Goal: Information Seeking & Learning: Learn about a topic

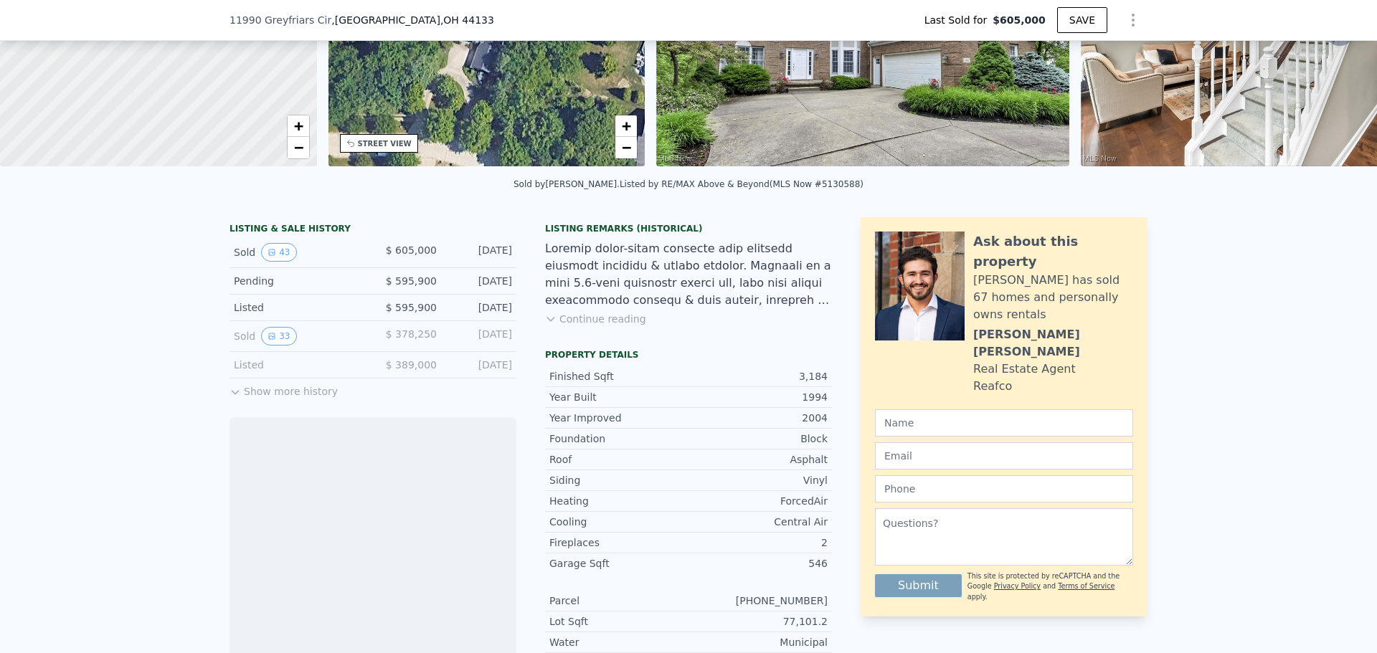
scroll to position [210, 0]
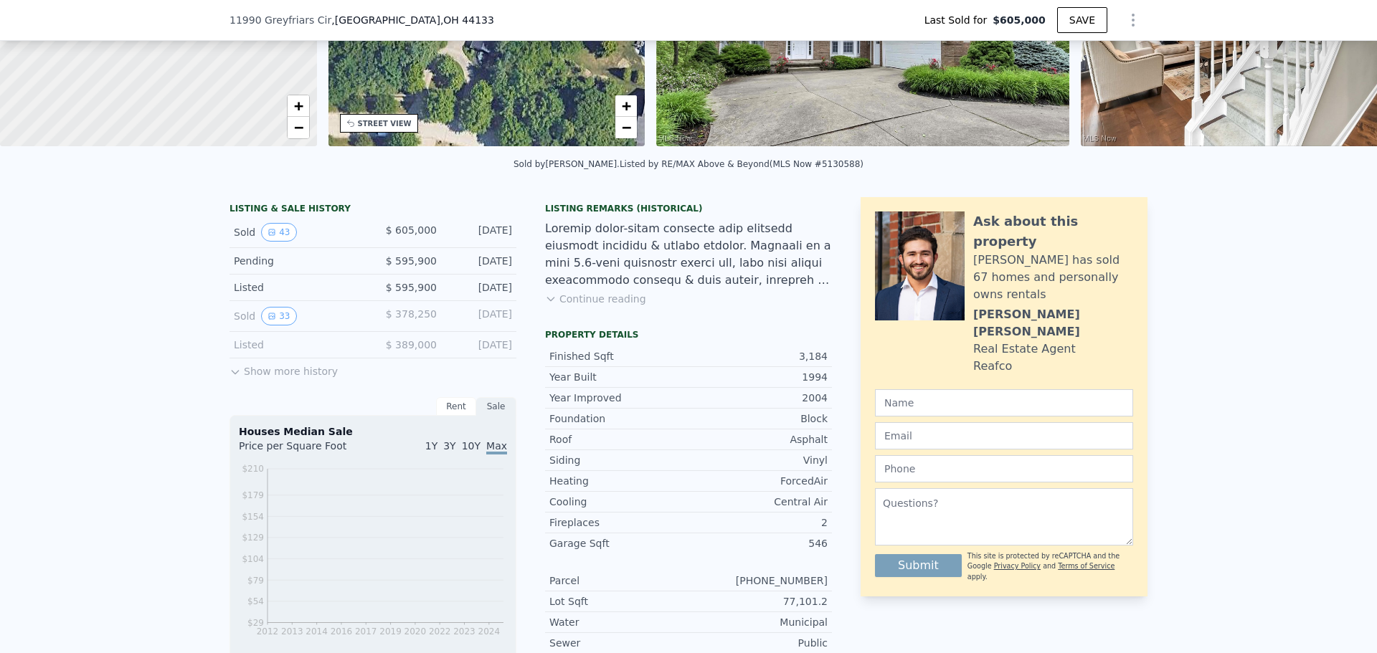
click at [267, 372] on button "Show more history" at bounding box center [283, 369] width 108 height 20
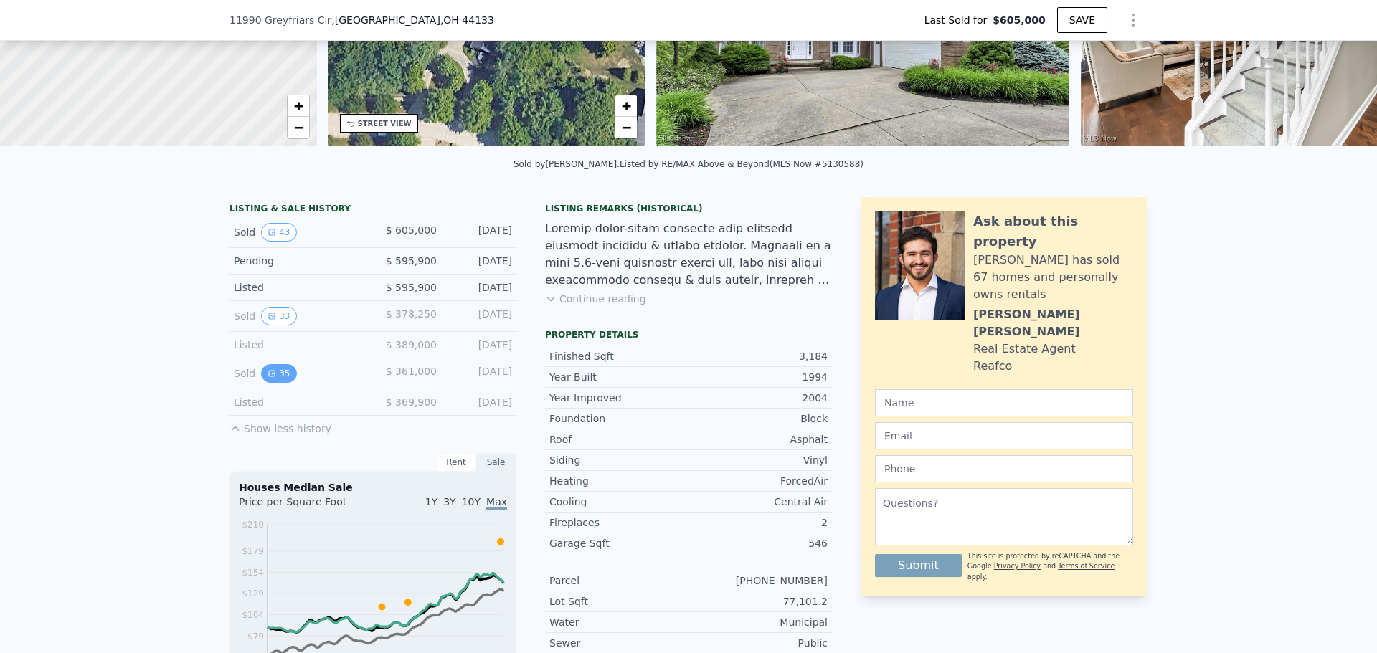
click at [270, 383] on button "35" at bounding box center [278, 373] width 35 height 19
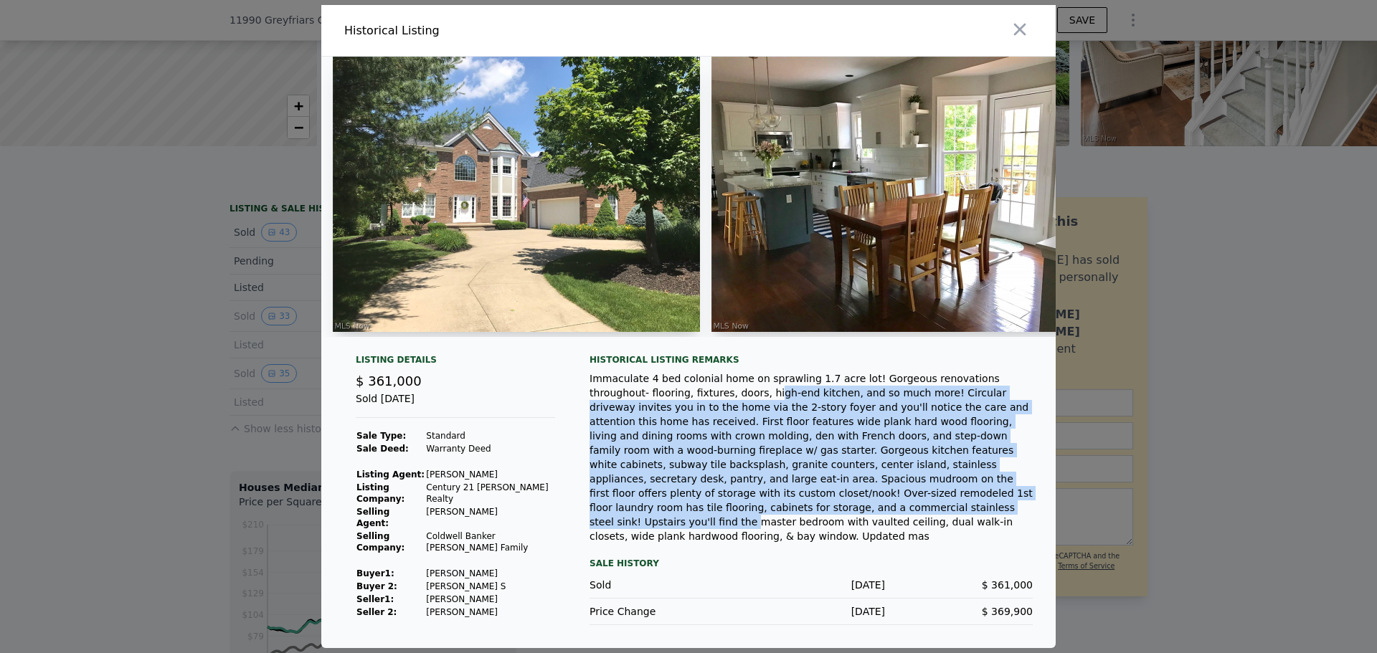
drag, startPoint x: 663, startPoint y: 412, endPoint x: 815, endPoint y: 506, distance: 179.1
click at [815, 506] on div "Immaculate 4 bed colonial home on sprawling 1.7 acre lot! Gorgeous renovations …" at bounding box center [810, 457] width 443 height 172
click at [814, 511] on div "Immaculate 4 bed colonial home on sprawling 1.7 acre lot! Gorgeous renovations …" at bounding box center [810, 457] width 443 height 172
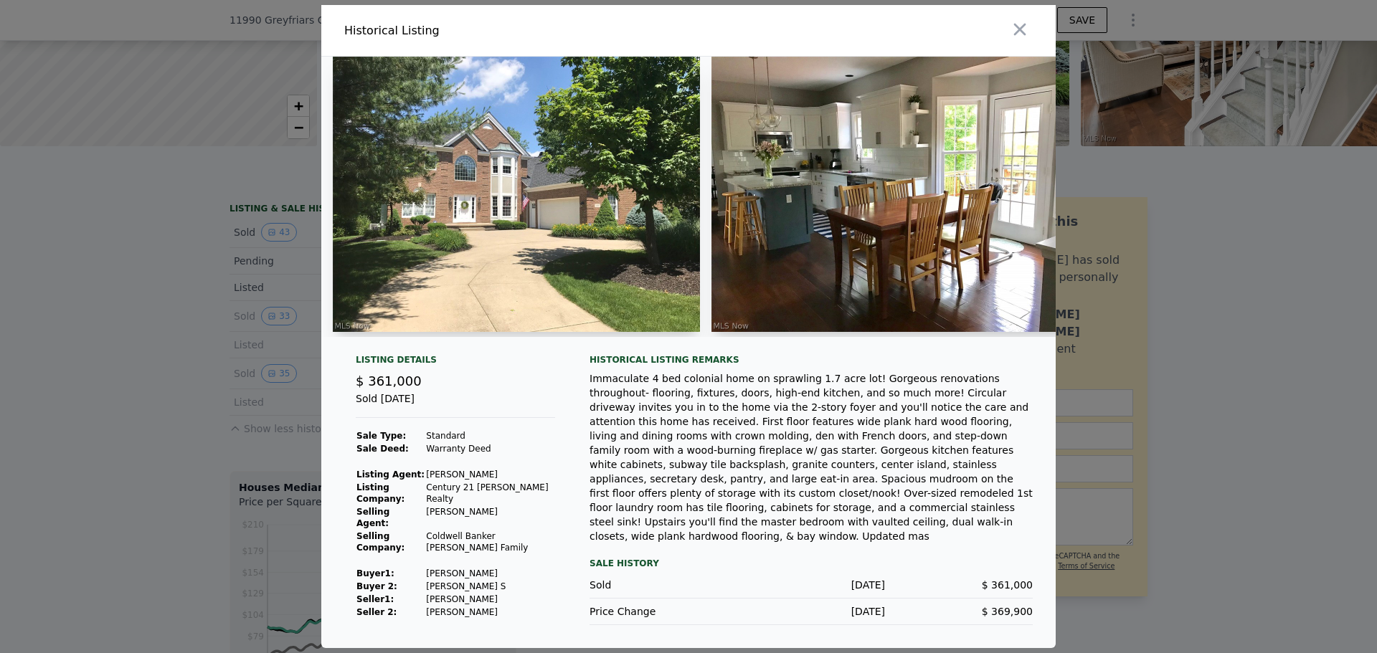
click at [814, 511] on div "Immaculate 4 bed colonial home on sprawling 1.7 acre lot! Gorgeous renovations …" at bounding box center [810, 457] width 443 height 172
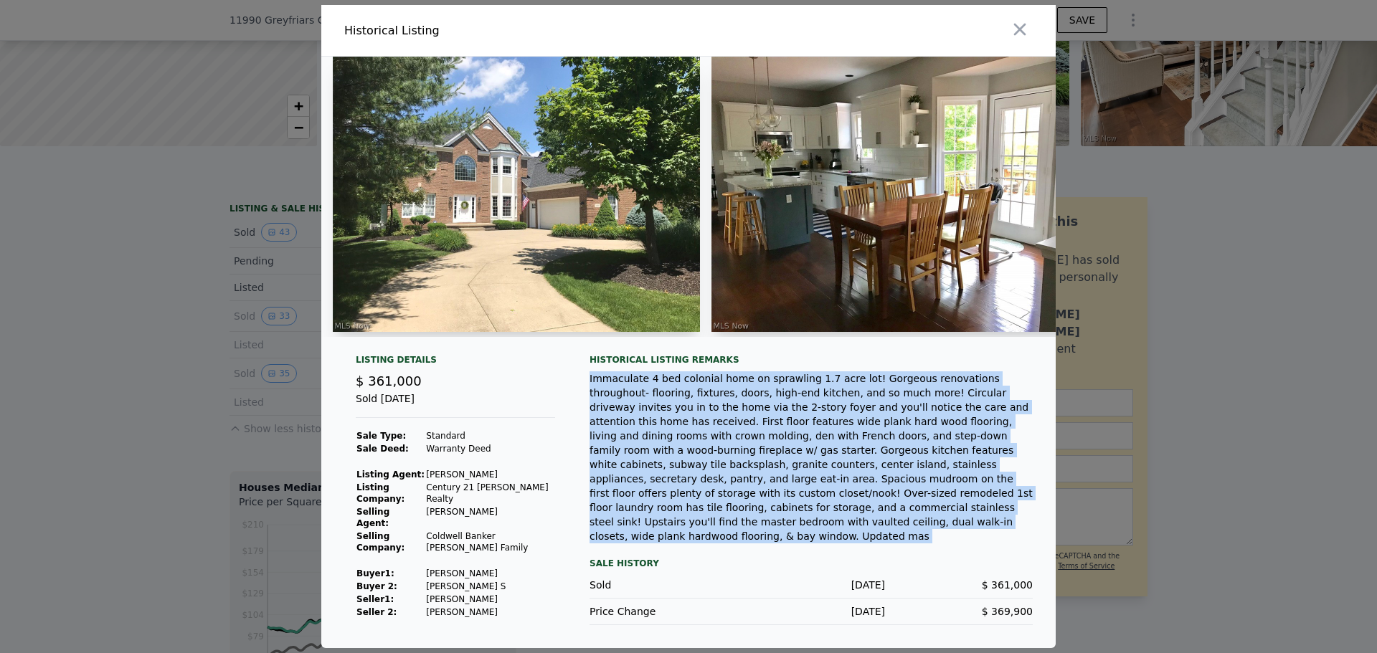
click at [814, 511] on div "Immaculate 4 bed colonial home on sprawling 1.7 acre lot! Gorgeous renovations …" at bounding box center [810, 457] width 443 height 172
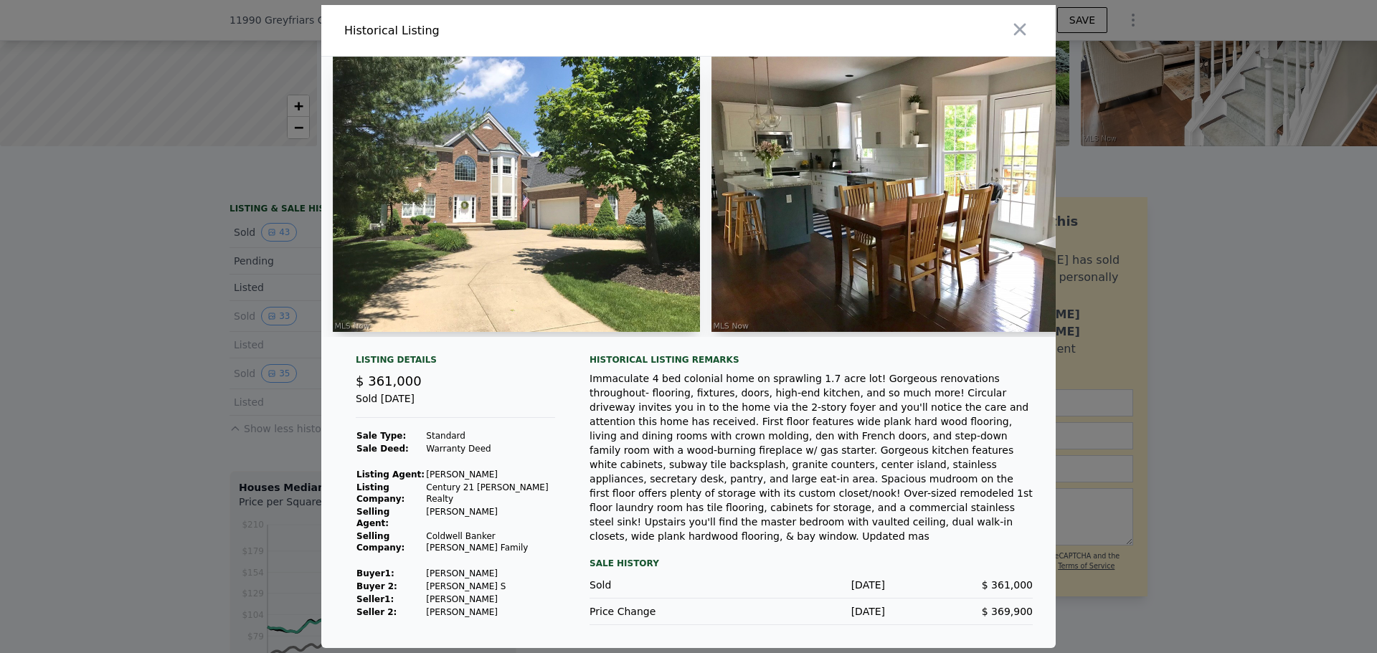
click at [841, 531] on div "Immaculate 4 bed colonial home on sprawling 1.7 acre lot! Gorgeous renovations …" at bounding box center [810, 457] width 443 height 172
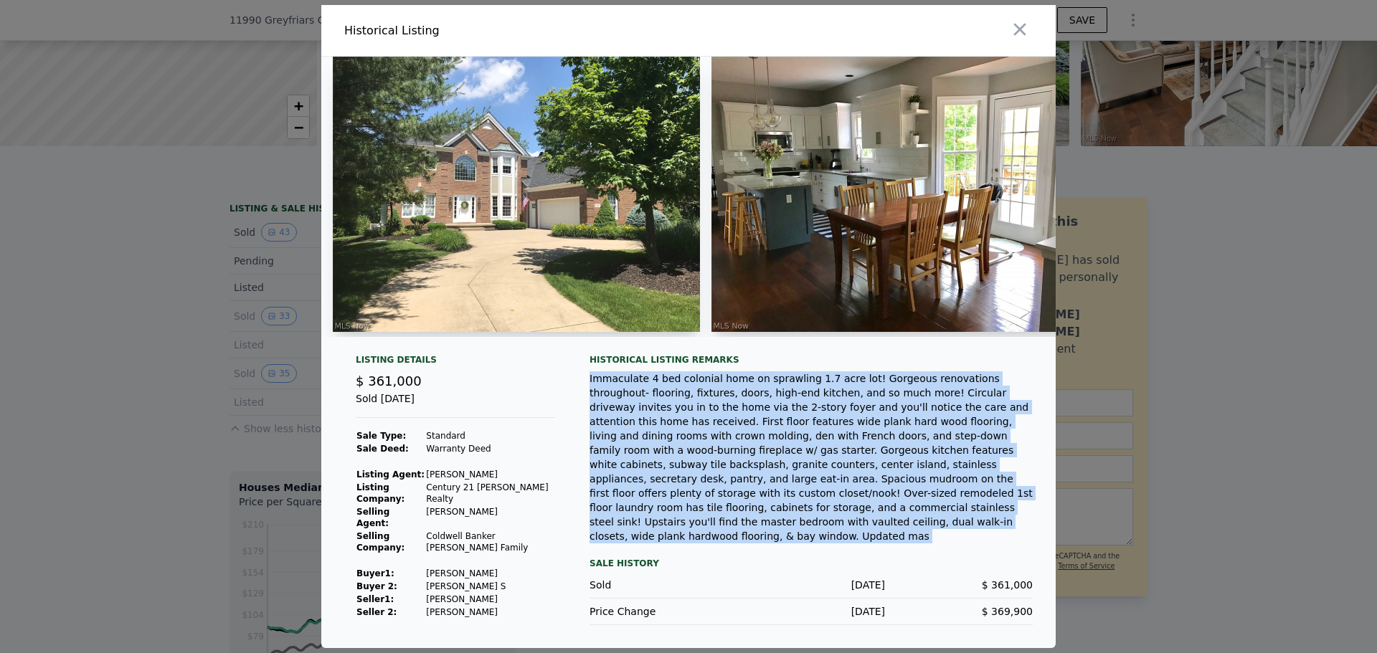
click at [841, 531] on div "Immaculate 4 bed colonial home on sprawling 1.7 acre lot! Gorgeous renovations …" at bounding box center [810, 457] width 443 height 172
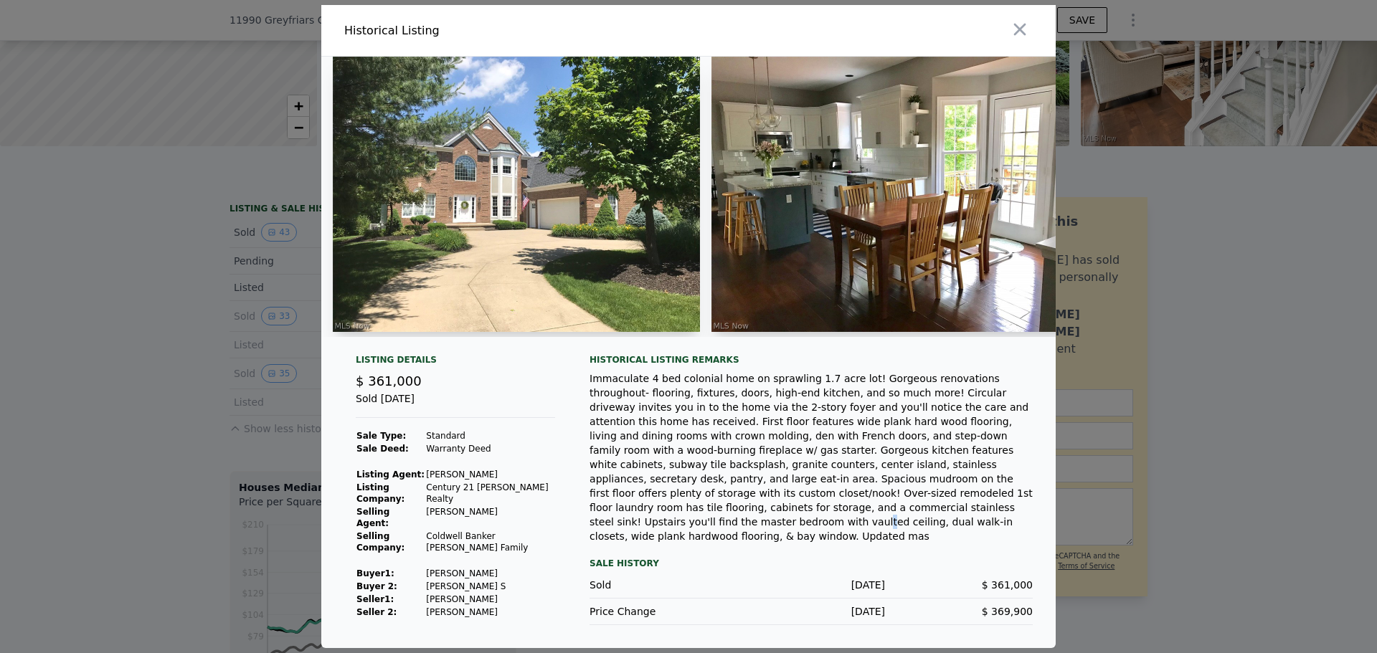
drag, startPoint x: 930, startPoint y: 508, endPoint x: 878, endPoint y: 518, distance: 52.5
click at [881, 518] on div "Immaculate 4 bed colonial home on sprawling 1.7 acre lot! Gorgeous renovations …" at bounding box center [810, 457] width 443 height 172
drag, startPoint x: 847, startPoint y: 531, endPoint x: 883, endPoint y: 535, distance: 36.7
click at [863, 532] on div "Immaculate 4 bed colonial home on sprawling 1.7 acre lot! Gorgeous renovations …" at bounding box center [810, 457] width 443 height 172
click at [930, 541] on div "Historical Listing remarks Sale History Sold [DATE] $ 361,000 Price Change [DAT…" at bounding box center [810, 489] width 443 height 271
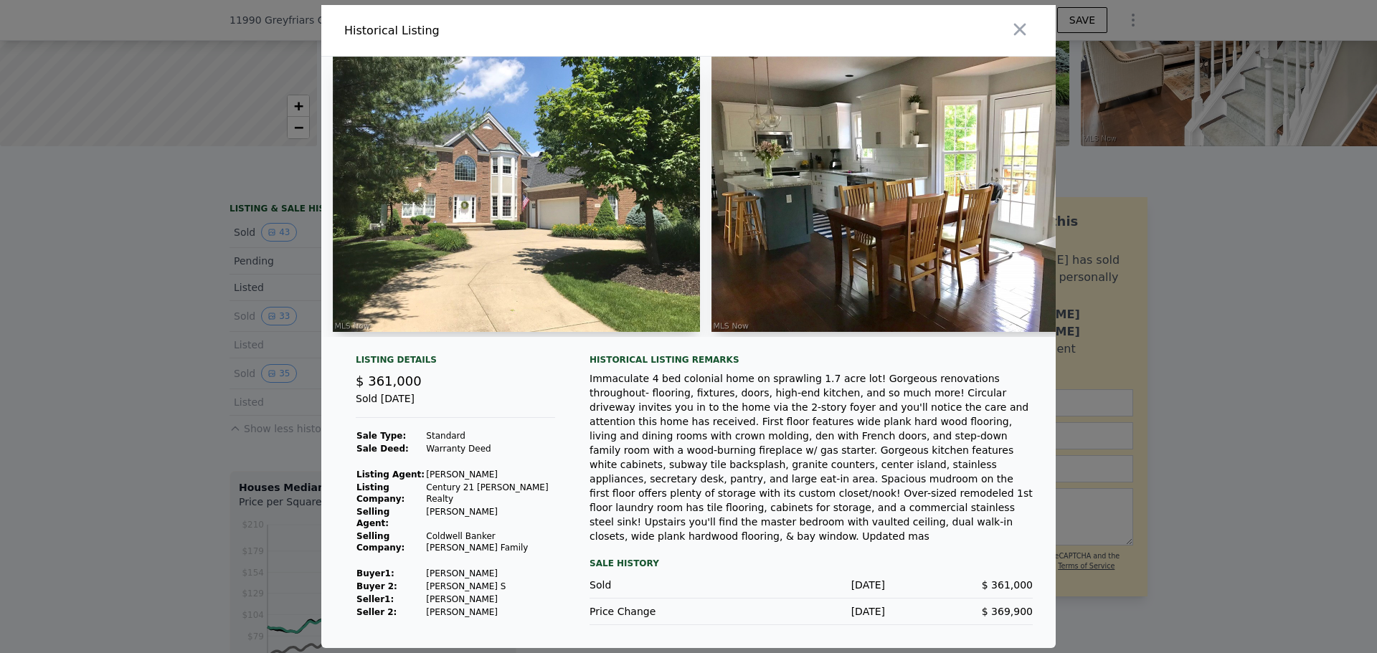
click at [865, 522] on div "Immaculate 4 bed colonial home on sprawling 1.7 acre lot! Gorgeous renovations …" at bounding box center [810, 457] width 443 height 172
type input "$ 589,000"
type input "-$ 83,307"
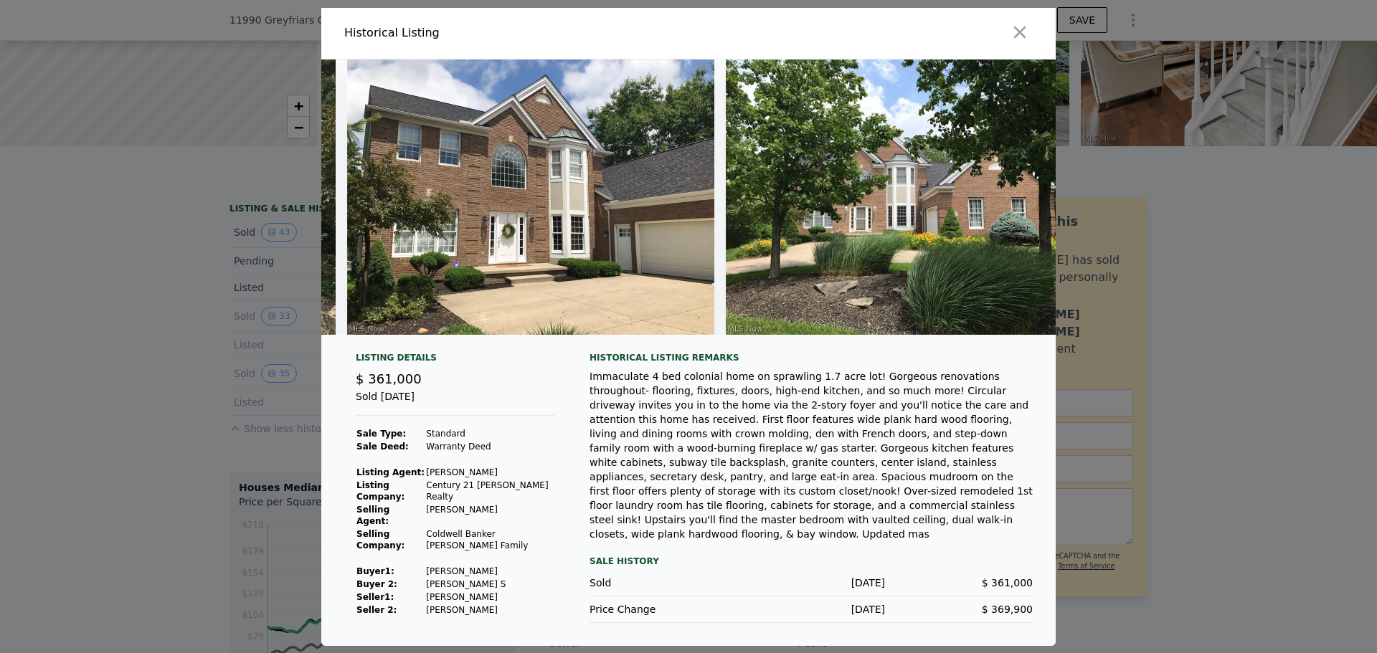
scroll to position [0, 10888]
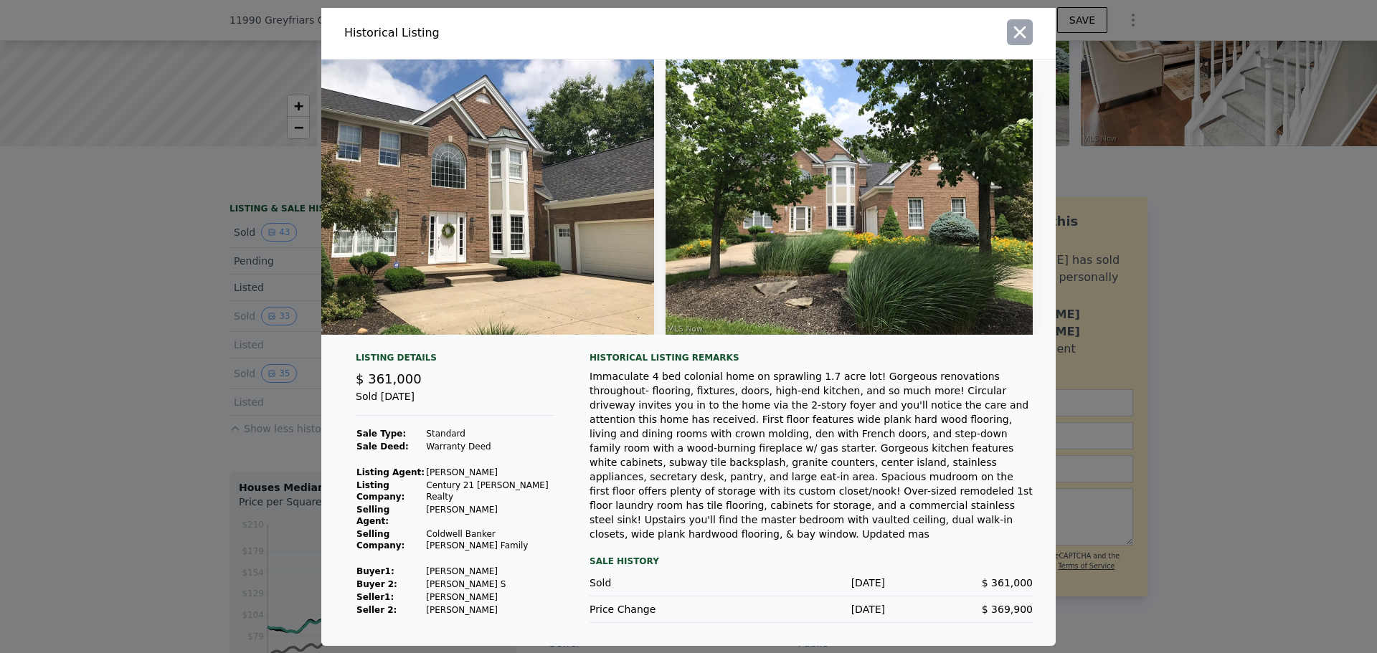
click at [1018, 42] on icon "button" at bounding box center [1020, 32] width 20 height 20
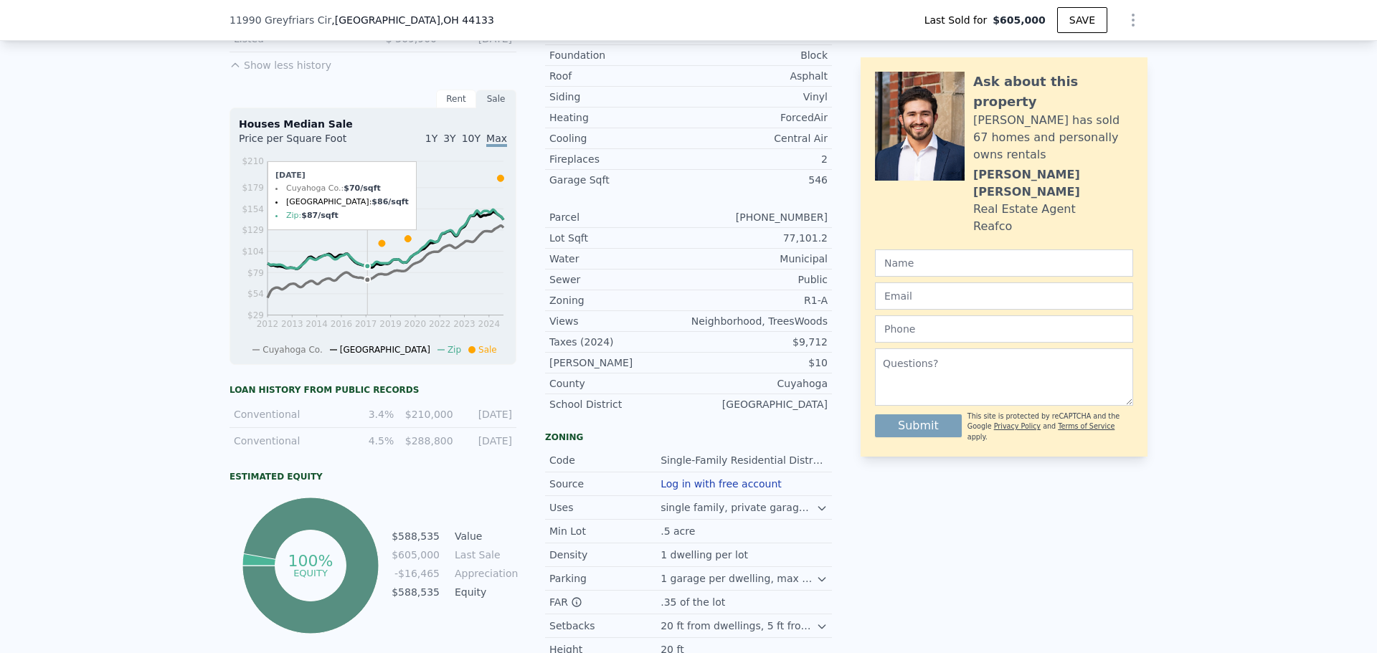
scroll to position [215, 0]
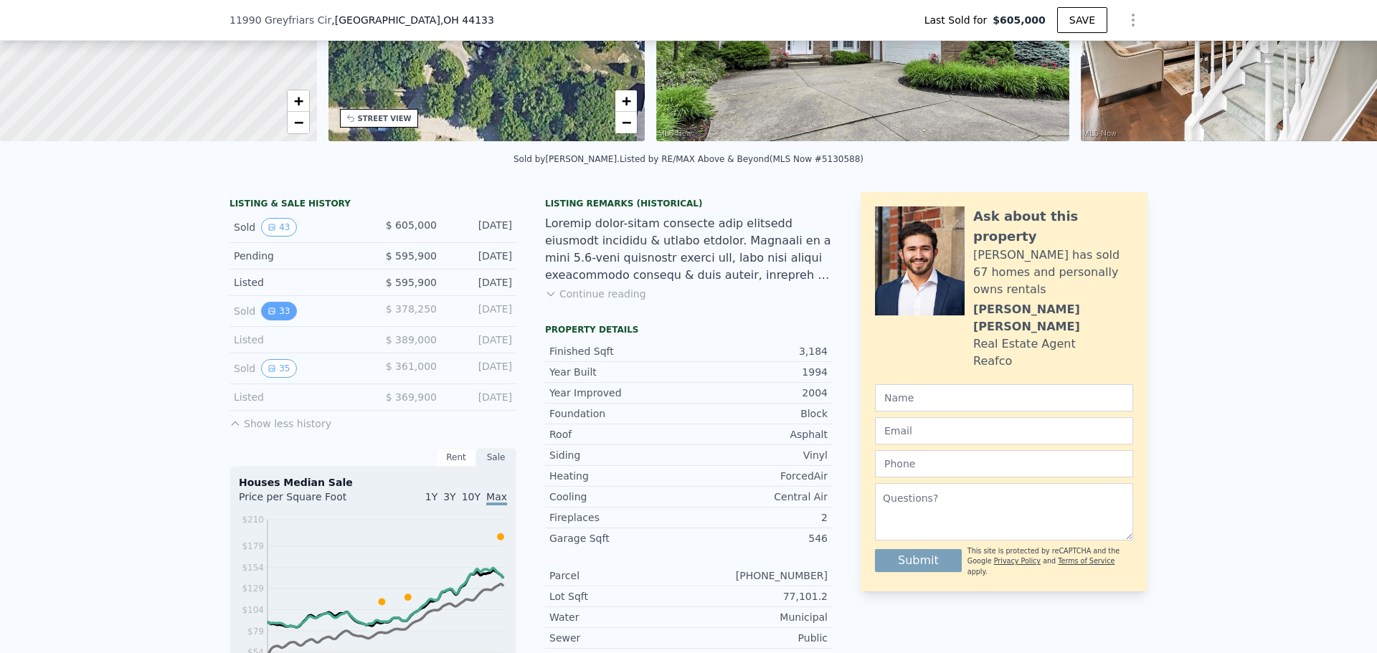
click at [275, 312] on div "Sold 33 $ 378,250 [DATE]" at bounding box center [372, 311] width 287 height 31
click at [275, 321] on button "33" at bounding box center [278, 311] width 35 height 19
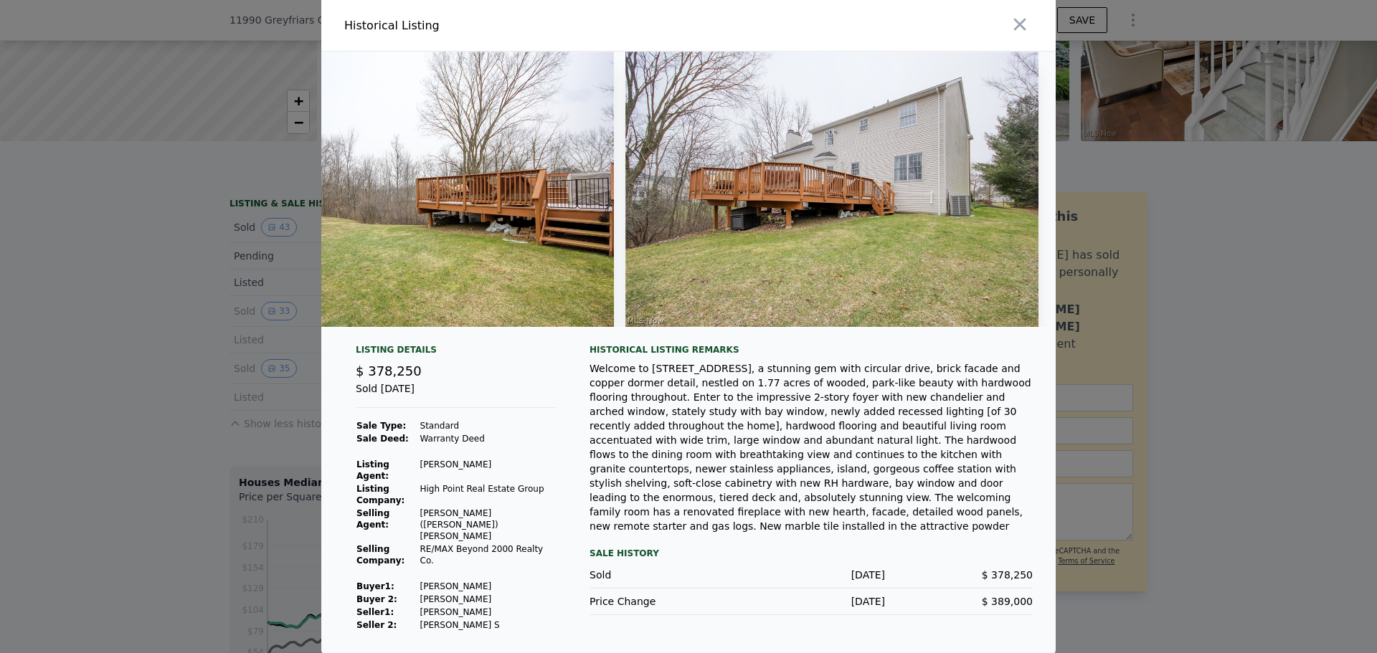
scroll to position [0, 11830]
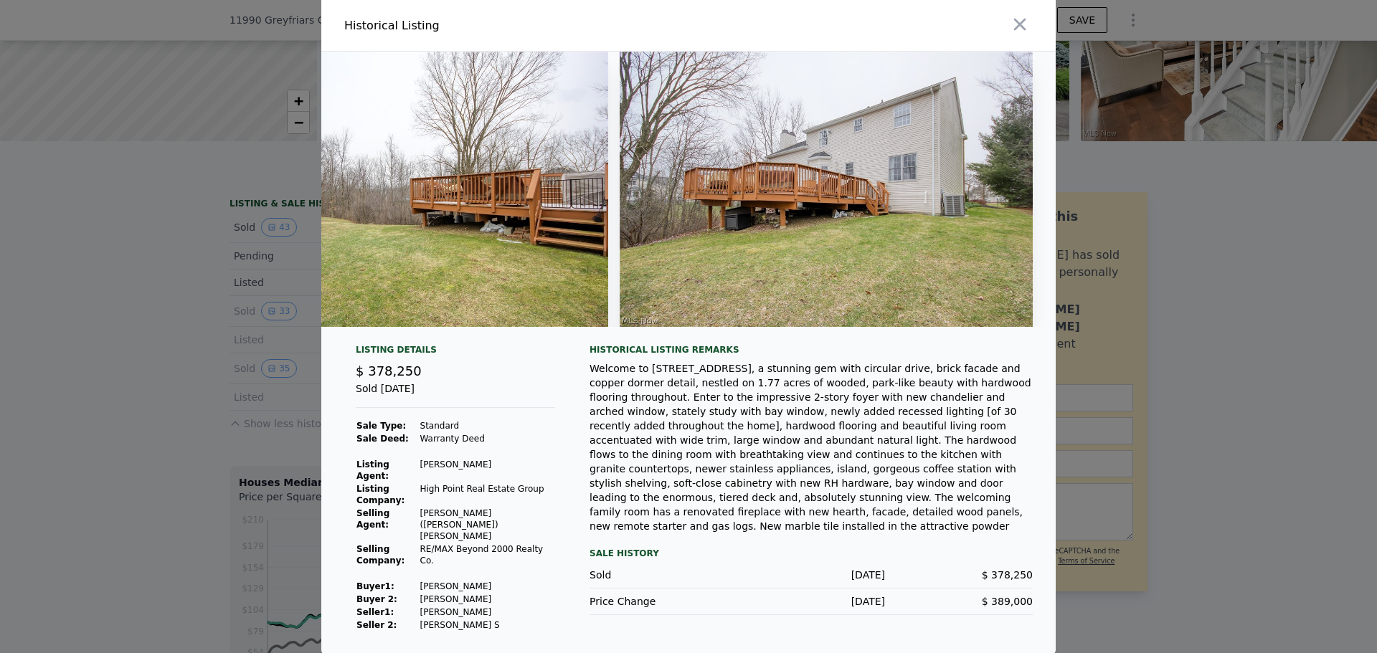
click at [922, 163] on img at bounding box center [826, 189] width 413 height 275
click at [1175, 264] on div at bounding box center [688, 326] width 1377 height 653
